Goal: Complete application form

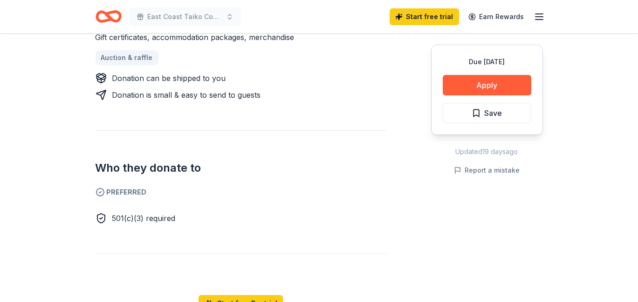
scroll to position [547, 0]
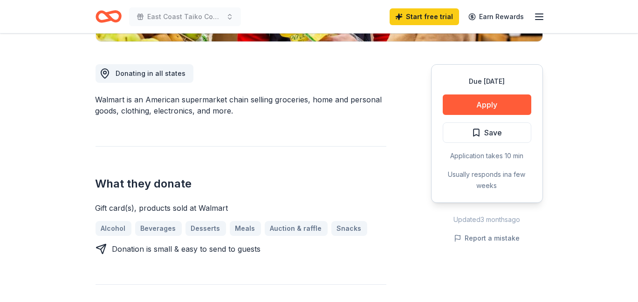
scroll to position [241, 0]
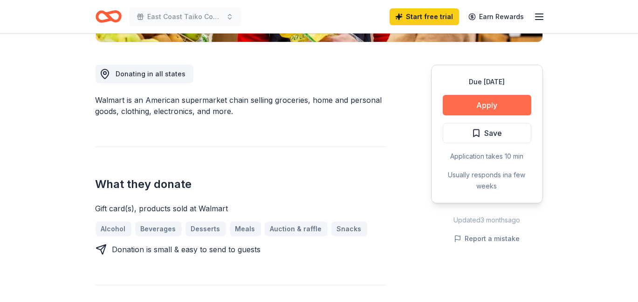
click at [456, 109] on button "Apply" at bounding box center [486, 105] width 88 height 20
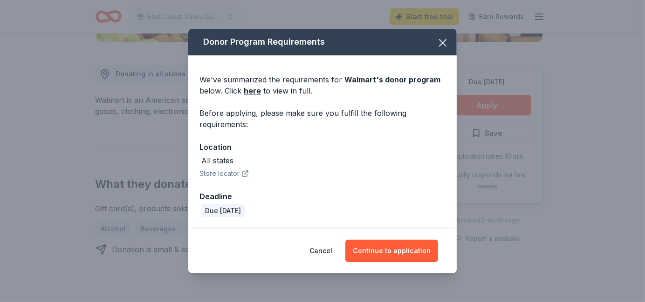
click at [487, 171] on div "Donor Program Requirements We've summarized the requirements for Walmart 's don…" at bounding box center [322, 151] width 645 height 302
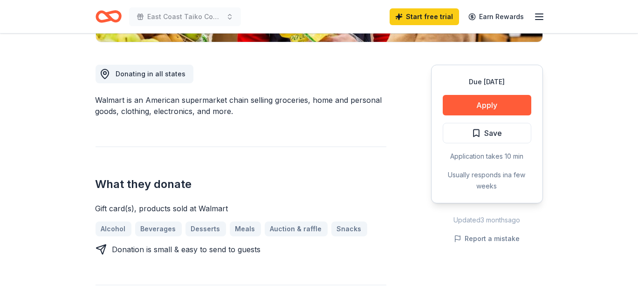
click at [258, 211] on div "Gift card(s), products sold at Walmart" at bounding box center [240, 208] width 291 height 11
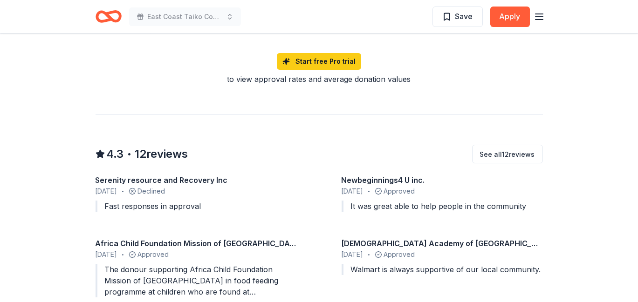
scroll to position [789, 0]
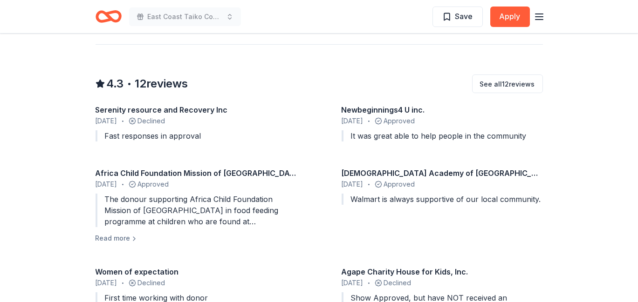
click at [299, 152] on div "Serenity resource and Recovery Inc [DATE] • Declined Fast responses in approval…" at bounding box center [318, 211] width 447 height 214
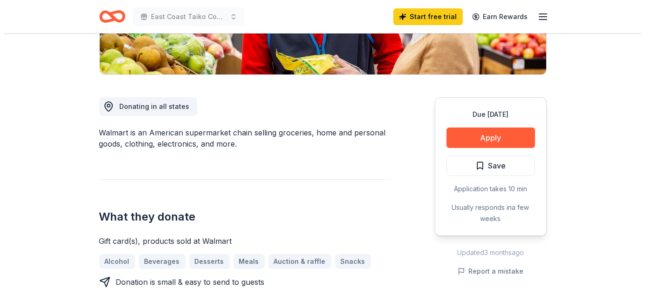
scroll to position [210, 0]
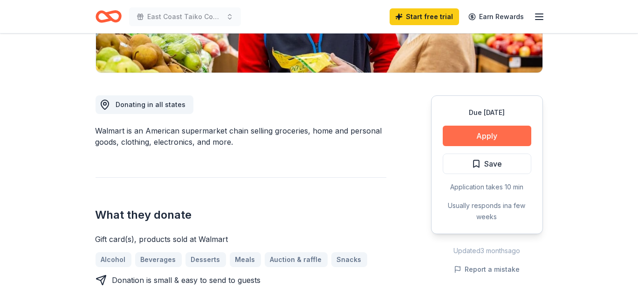
click at [496, 138] on button "Apply" at bounding box center [486, 136] width 88 height 20
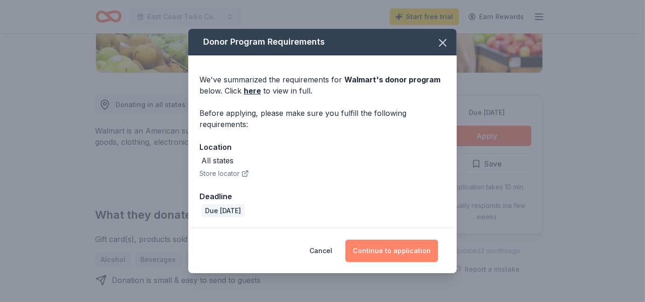
click at [354, 255] on button "Continue to application" at bounding box center [391, 251] width 93 height 22
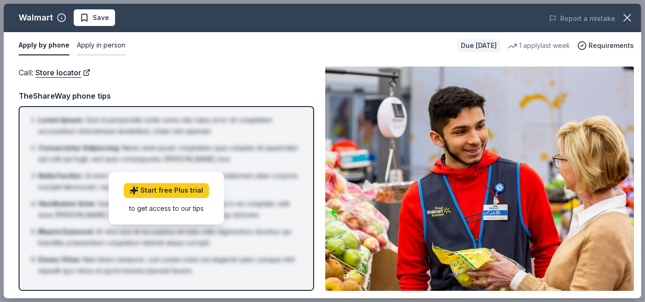
click at [107, 43] on button "Apply in person" at bounding box center [101, 46] width 48 height 20
